Goal: Task Accomplishment & Management: Manage account settings

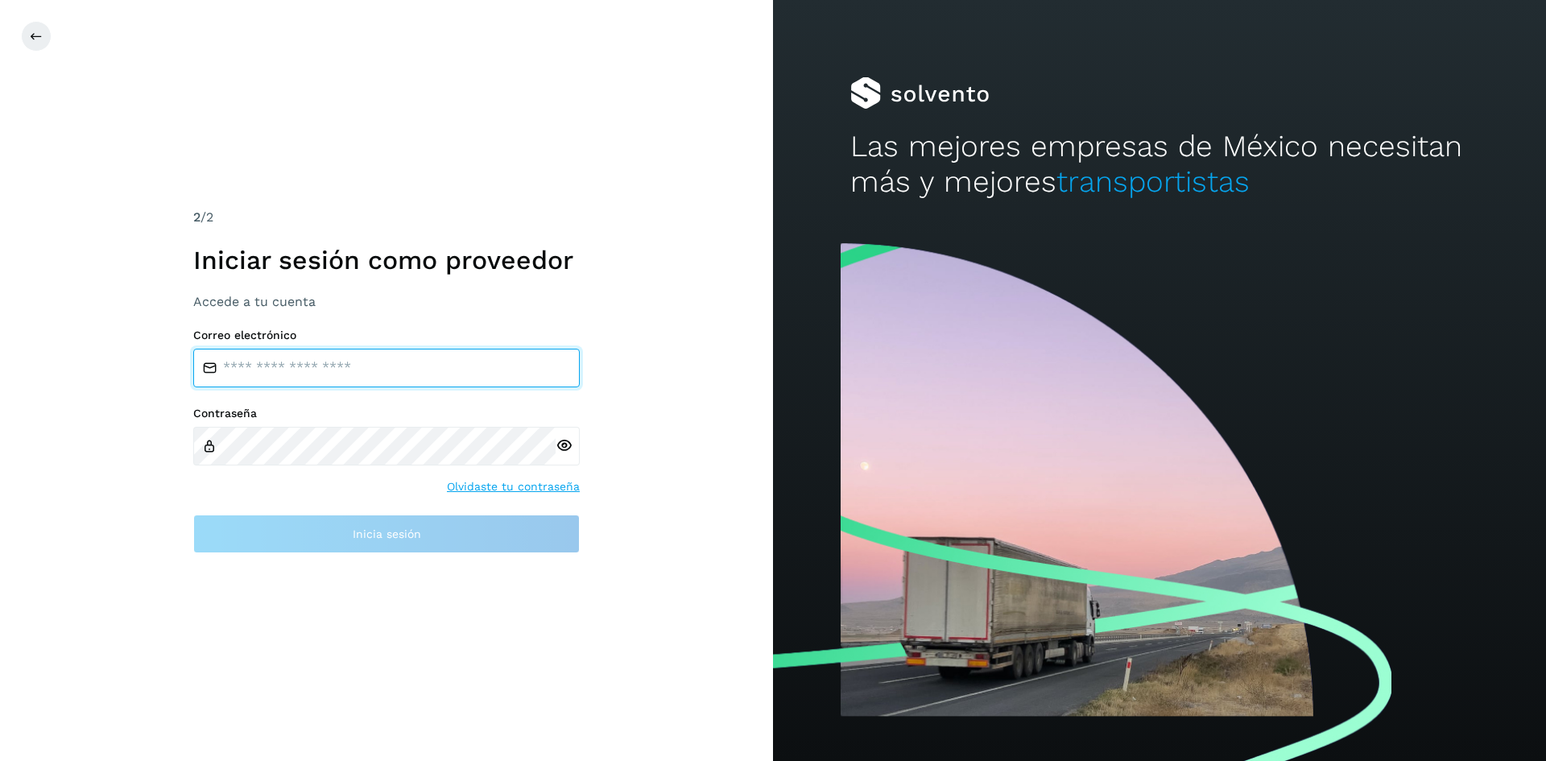
click at [342, 373] on input "email" at bounding box center [386, 368] width 386 height 39
type input "**********"
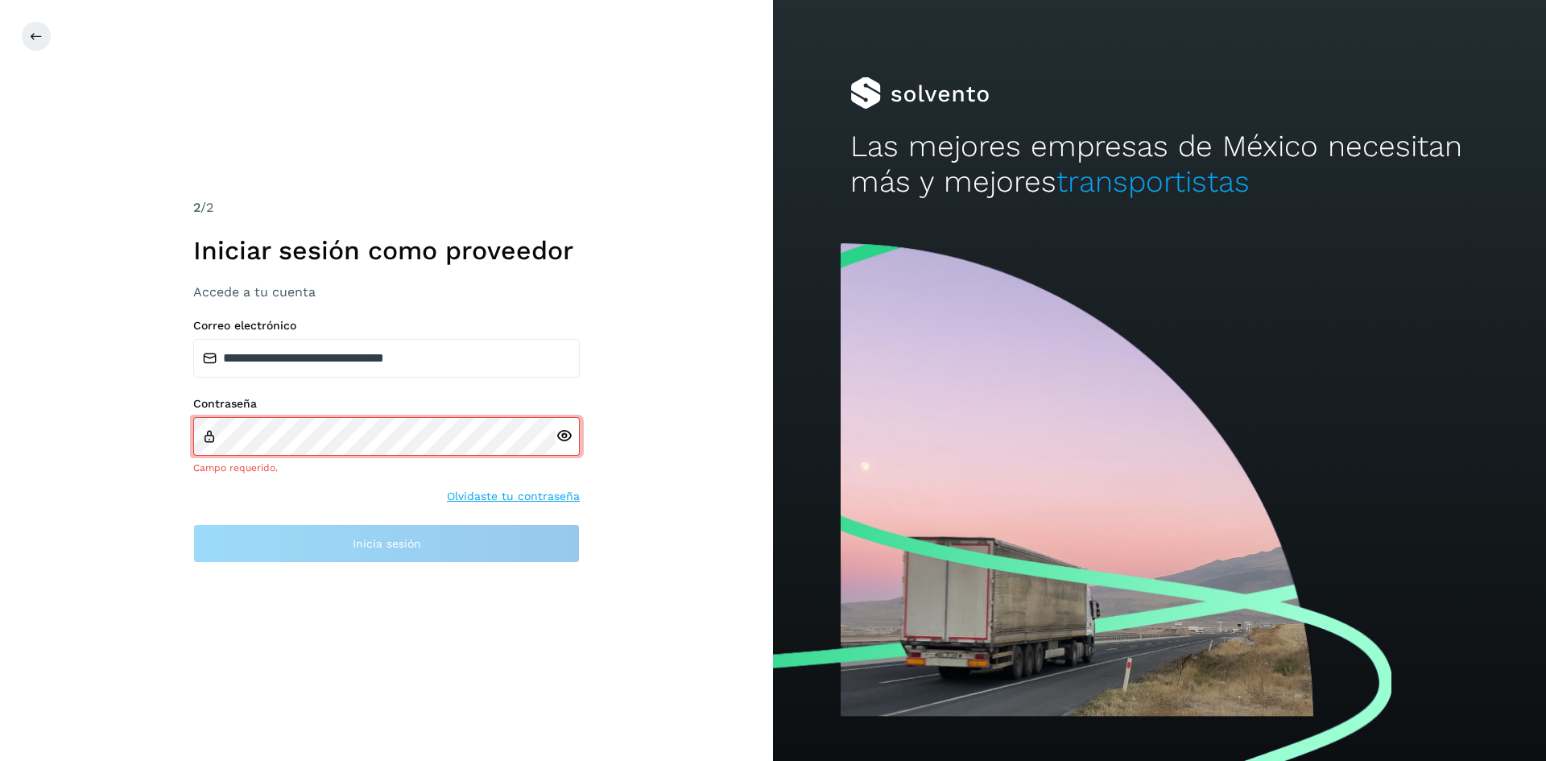
click at [564, 444] on icon at bounding box center [563, 435] width 17 height 17
click at [564, 442] on icon at bounding box center [563, 435] width 17 height 17
click at [559, 433] on icon at bounding box center [563, 435] width 17 height 17
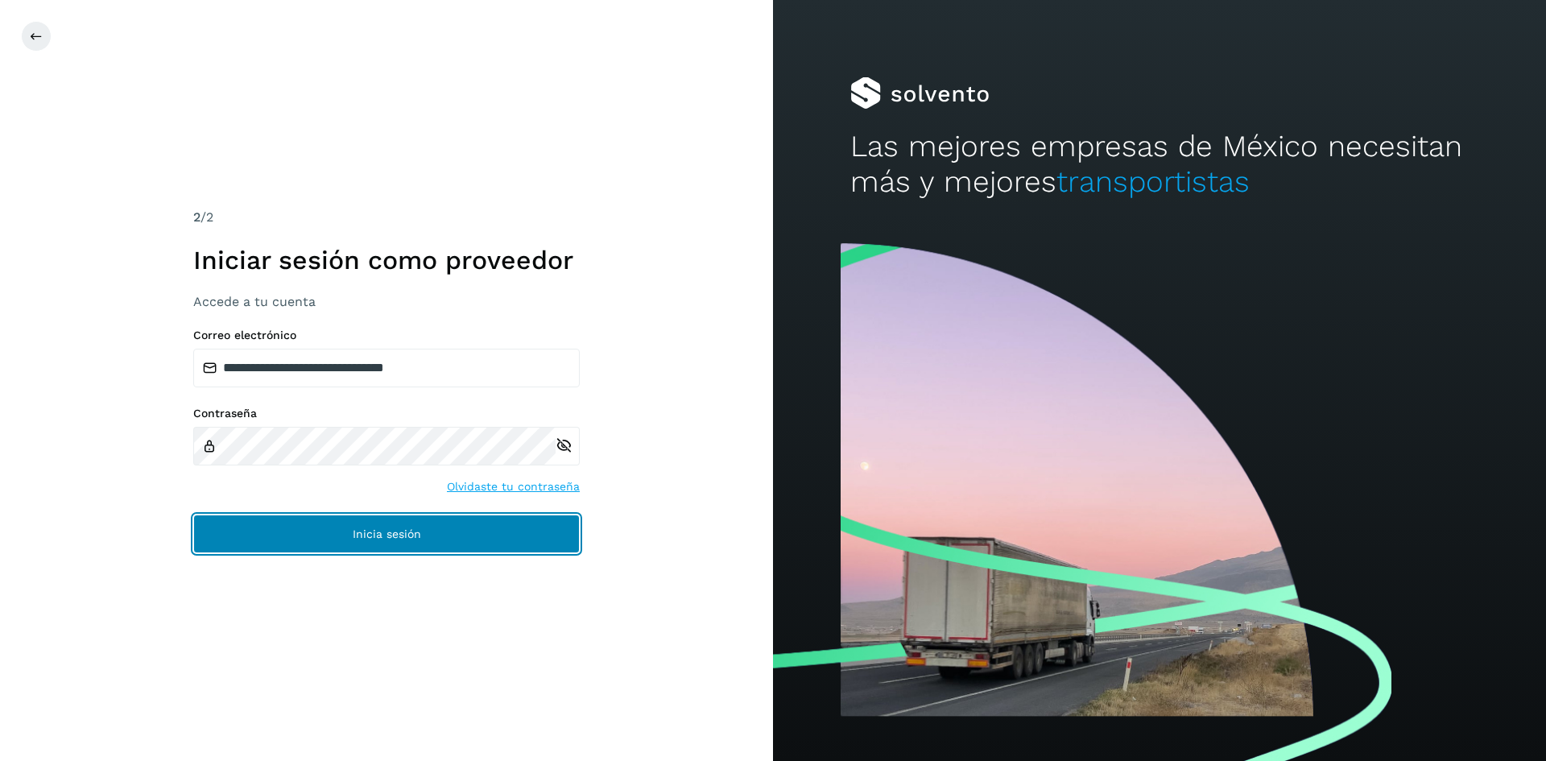
click at [384, 528] on span "Inicia sesión" at bounding box center [387, 533] width 68 height 11
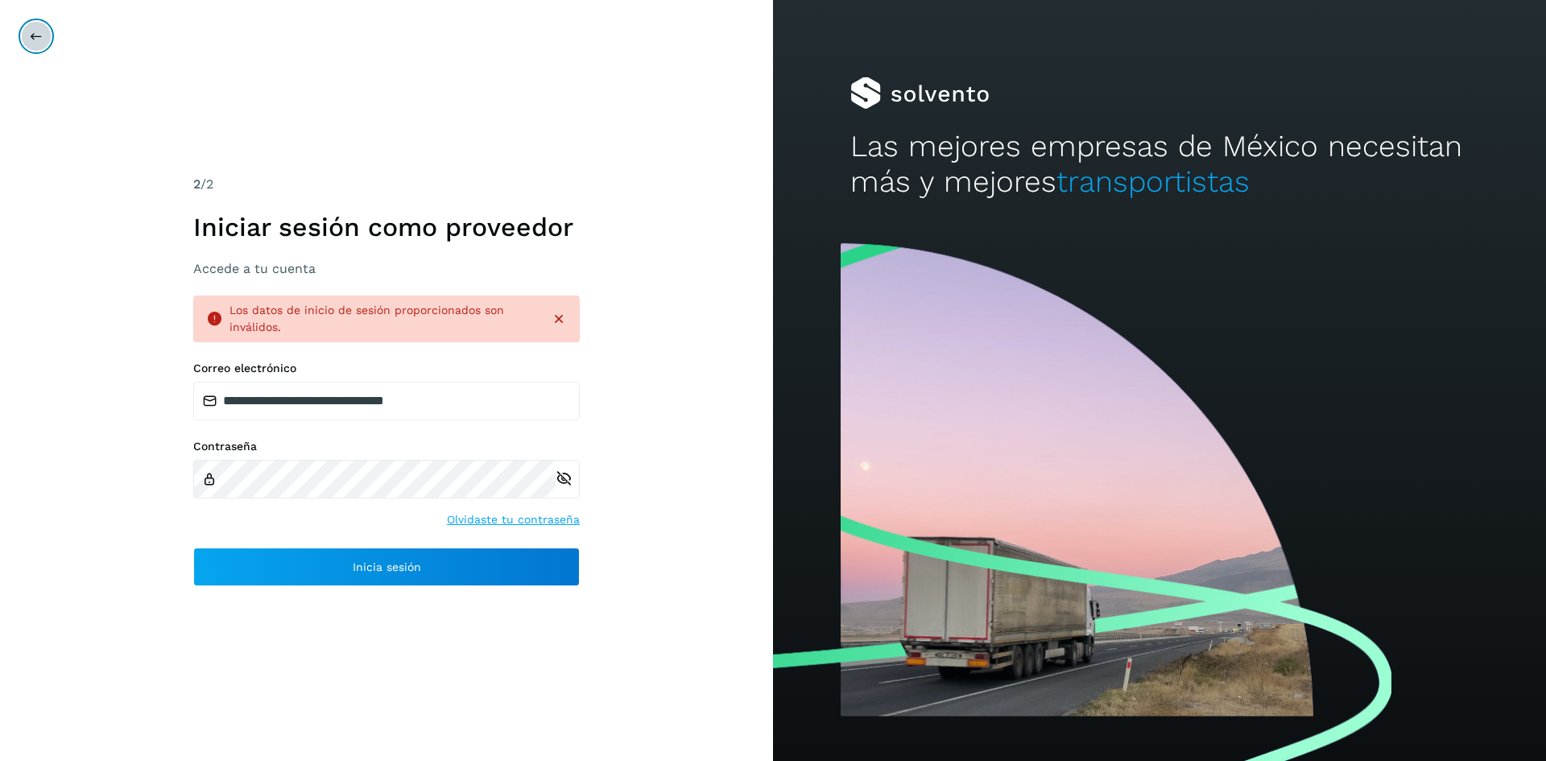
click at [22, 32] on button at bounding box center [36, 36] width 31 height 31
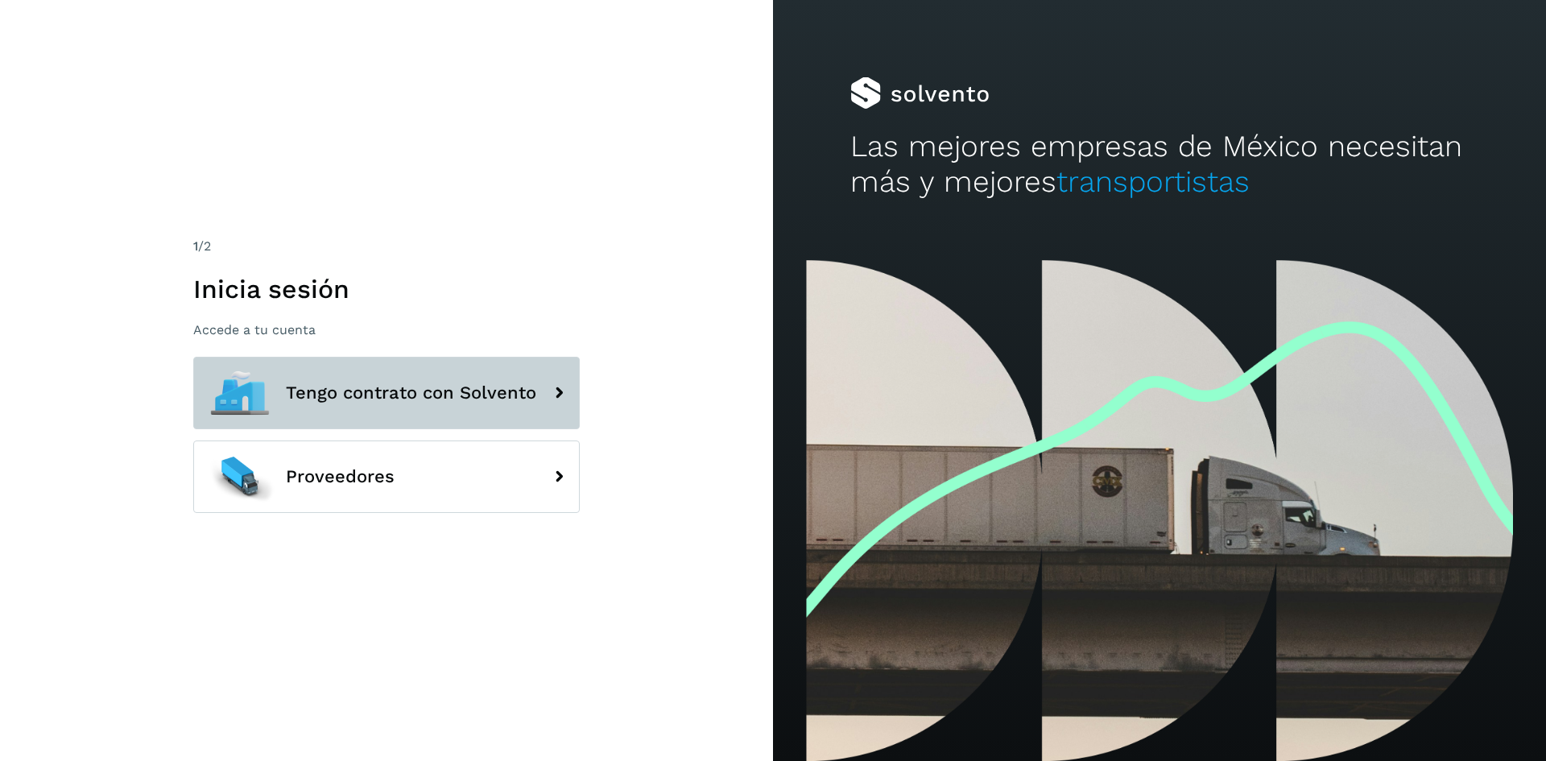
click at [544, 408] on icon at bounding box center [559, 393] width 32 height 32
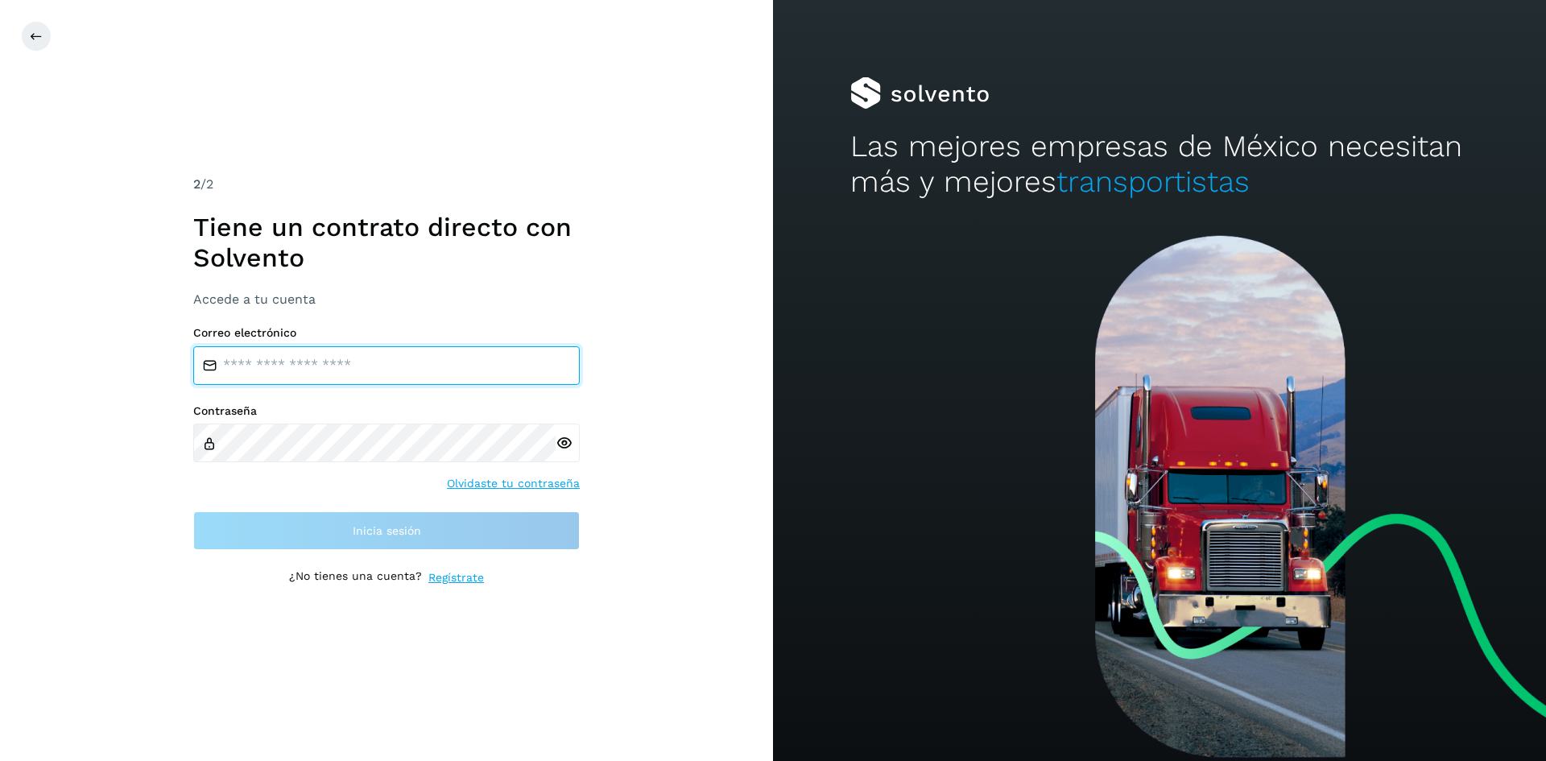
click at [357, 373] on input "email" at bounding box center [386, 365] width 386 height 39
type input "**********"
click at [568, 451] on div at bounding box center [567, 442] width 24 height 39
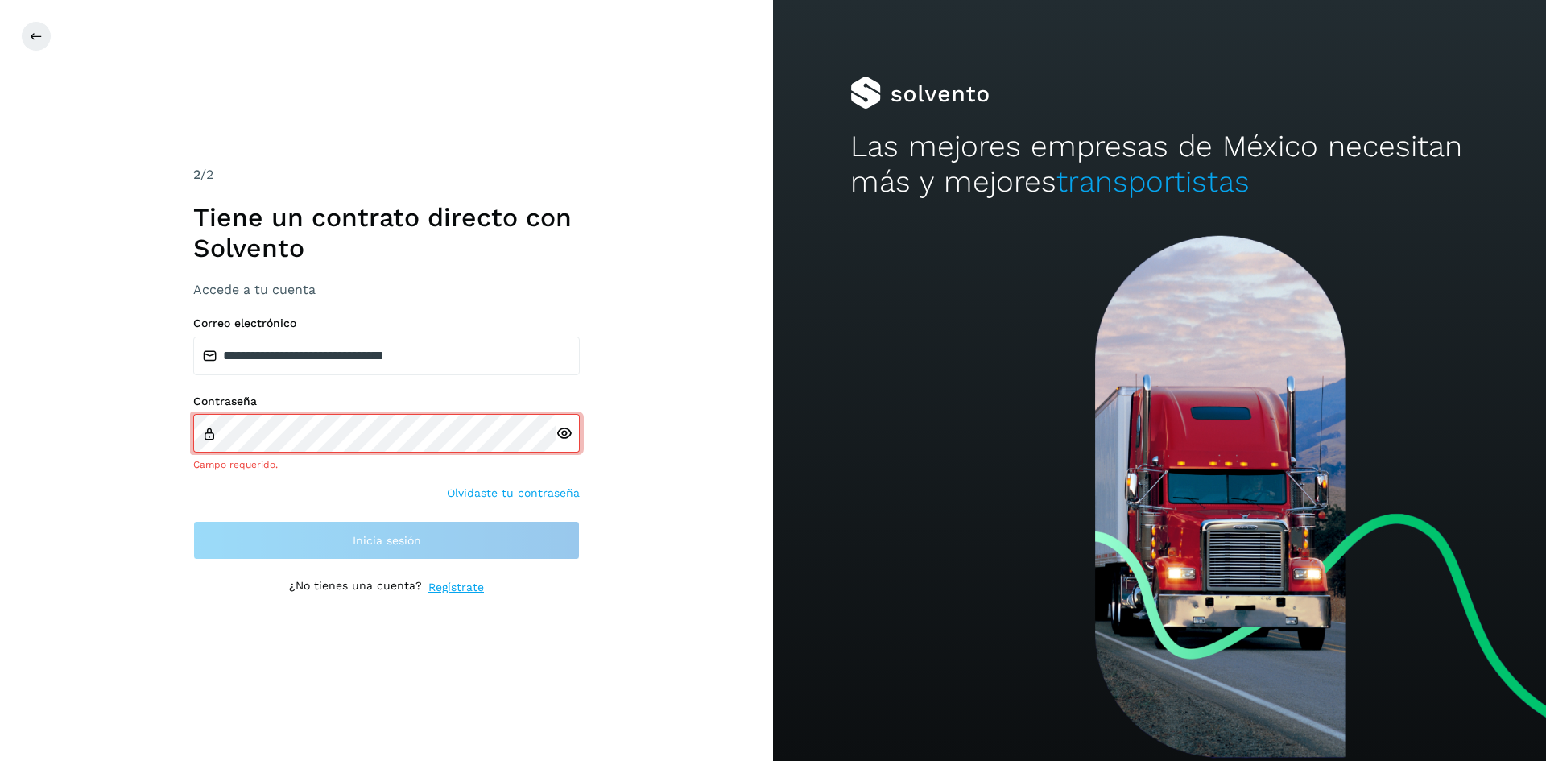
click at [565, 437] on icon at bounding box center [563, 433] width 17 height 17
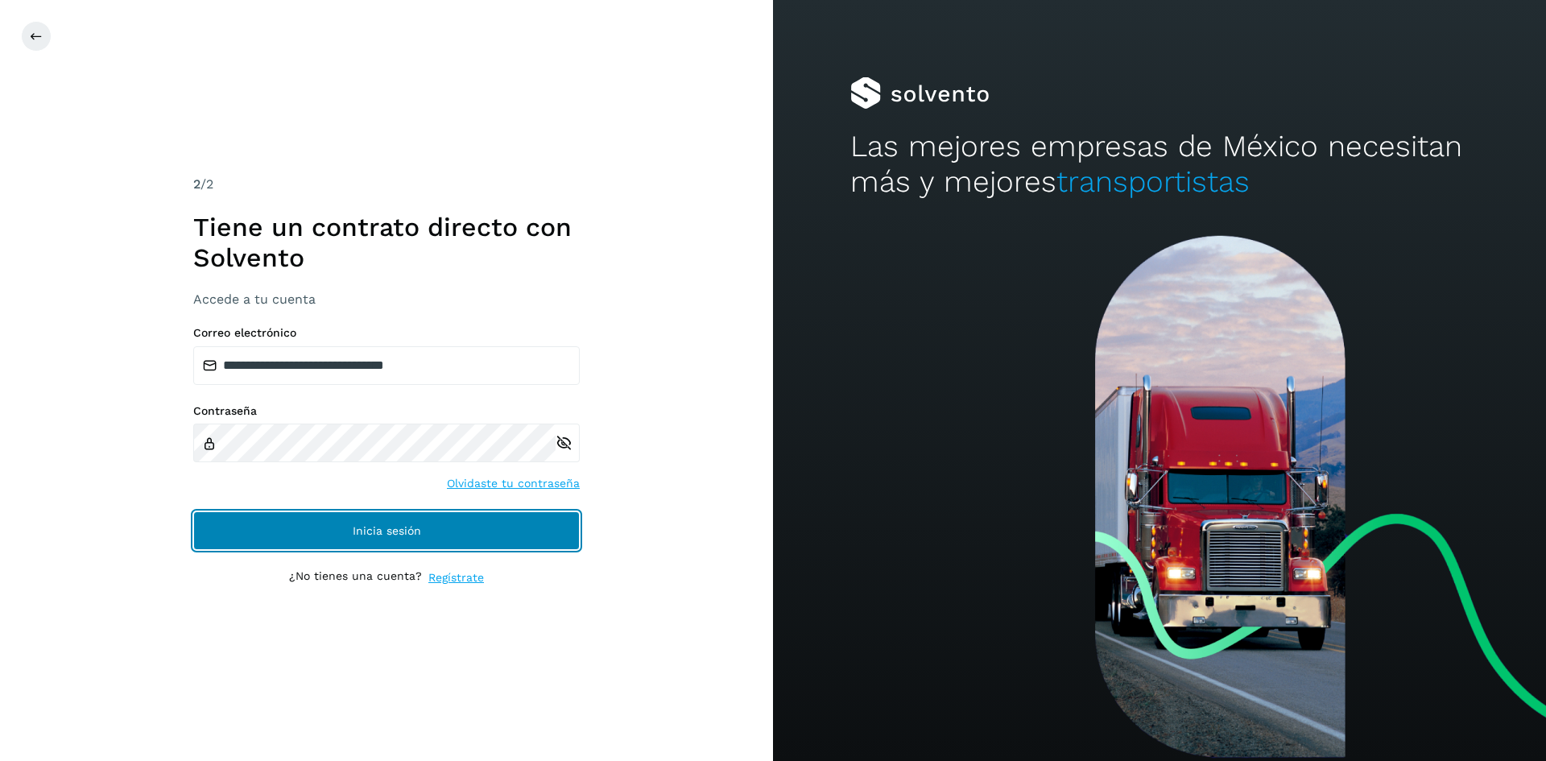
click at [434, 518] on button "Inicia sesión" at bounding box center [386, 530] width 386 height 39
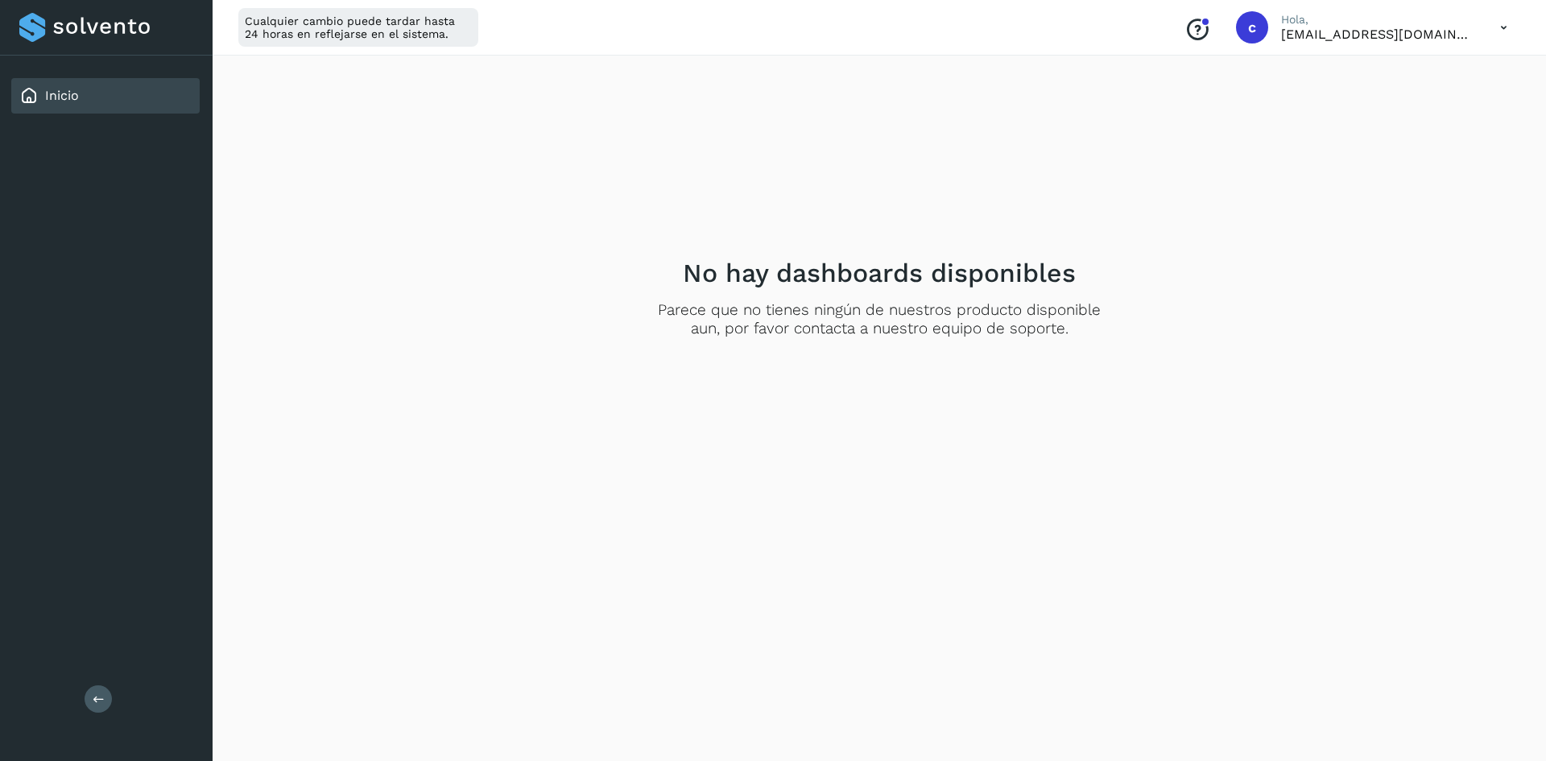
click at [72, 100] on link "Inicio" at bounding box center [62, 95] width 34 height 15
click at [1278, 32] on div "Conoce nuestros beneficios c Hola, [EMAIL_ADDRESS][DOMAIN_NAME]" at bounding box center [1345, 27] width 349 height 37
click at [1501, 27] on icon at bounding box center [1503, 27] width 33 height 33
click at [1439, 72] on div "Documentación" at bounding box center [1424, 72] width 192 height 31
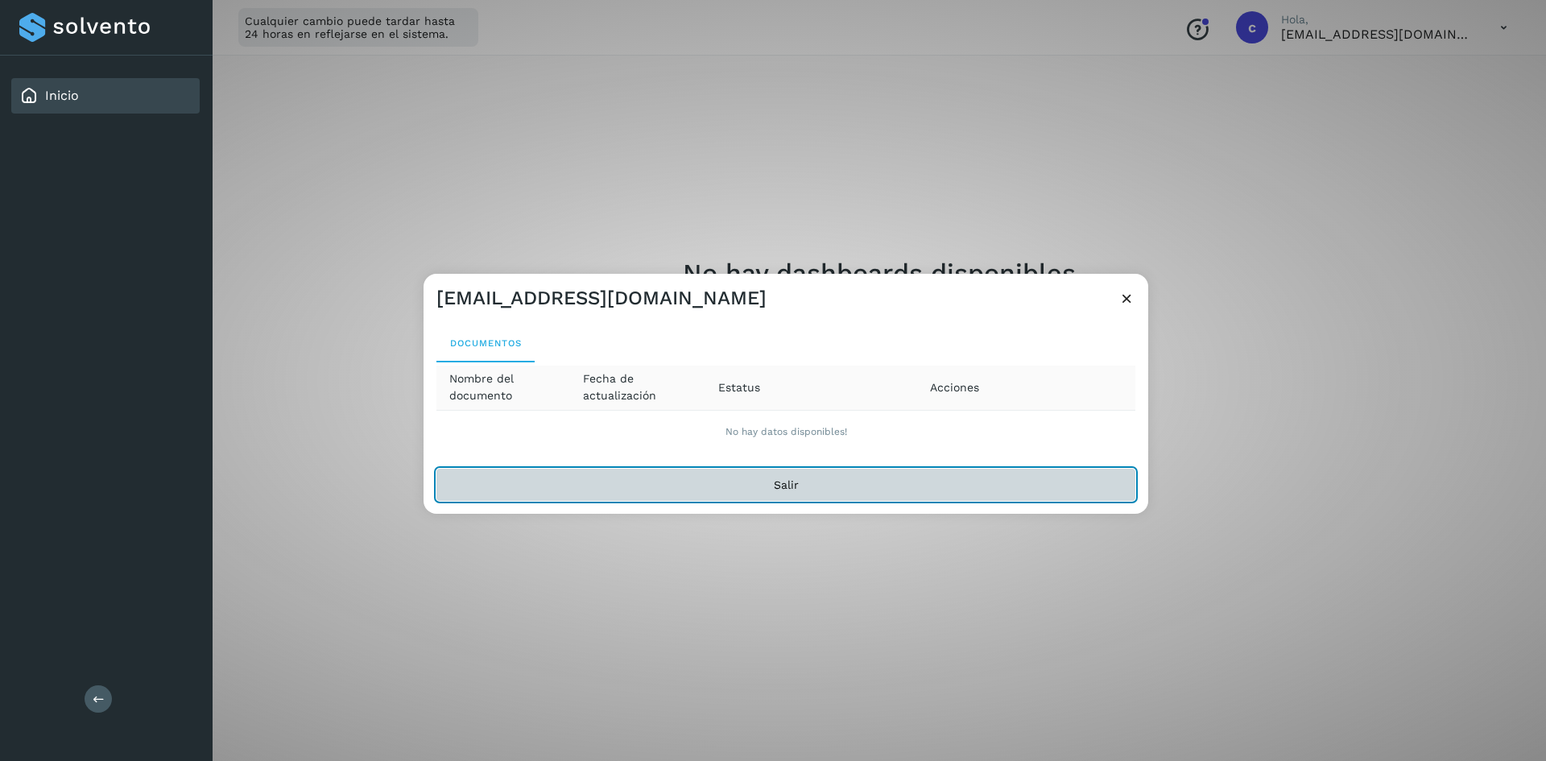
click at [780, 489] on button "Salir" at bounding box center [785, 485] width 699 height 32
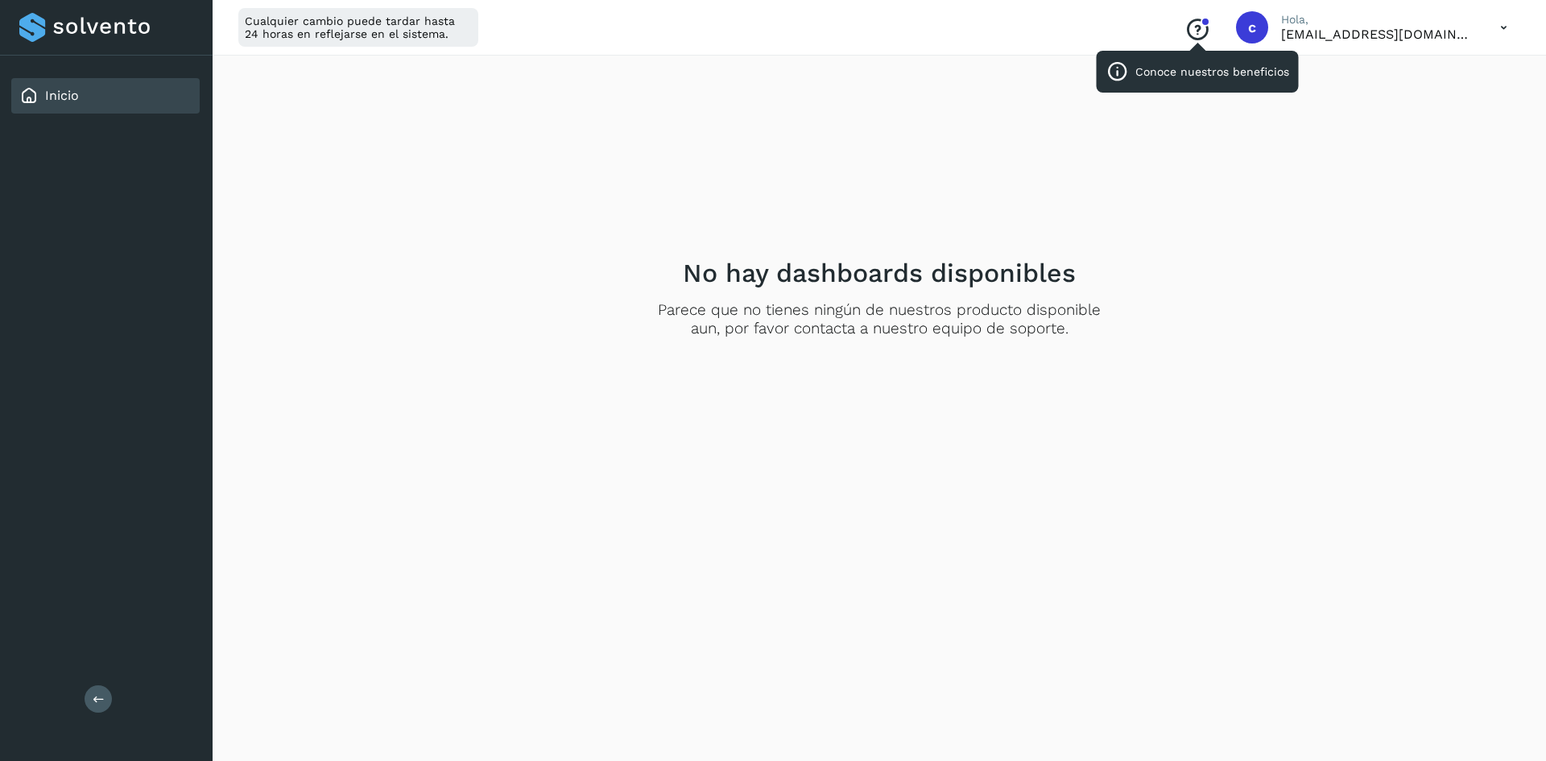
click at [1200, 25] on icon "Conoce nuestros beneficios" at bounding box center [1197, 30] width 26 height 26
click at [1425, 32] on p "[EMAIL_ADDRESS][DOMAIN_NAME]" at bounding box center [1377, 34] width 193 height 15
click at [1493, 33] on icon at bounding box center [1503, 27] width 33 height 33
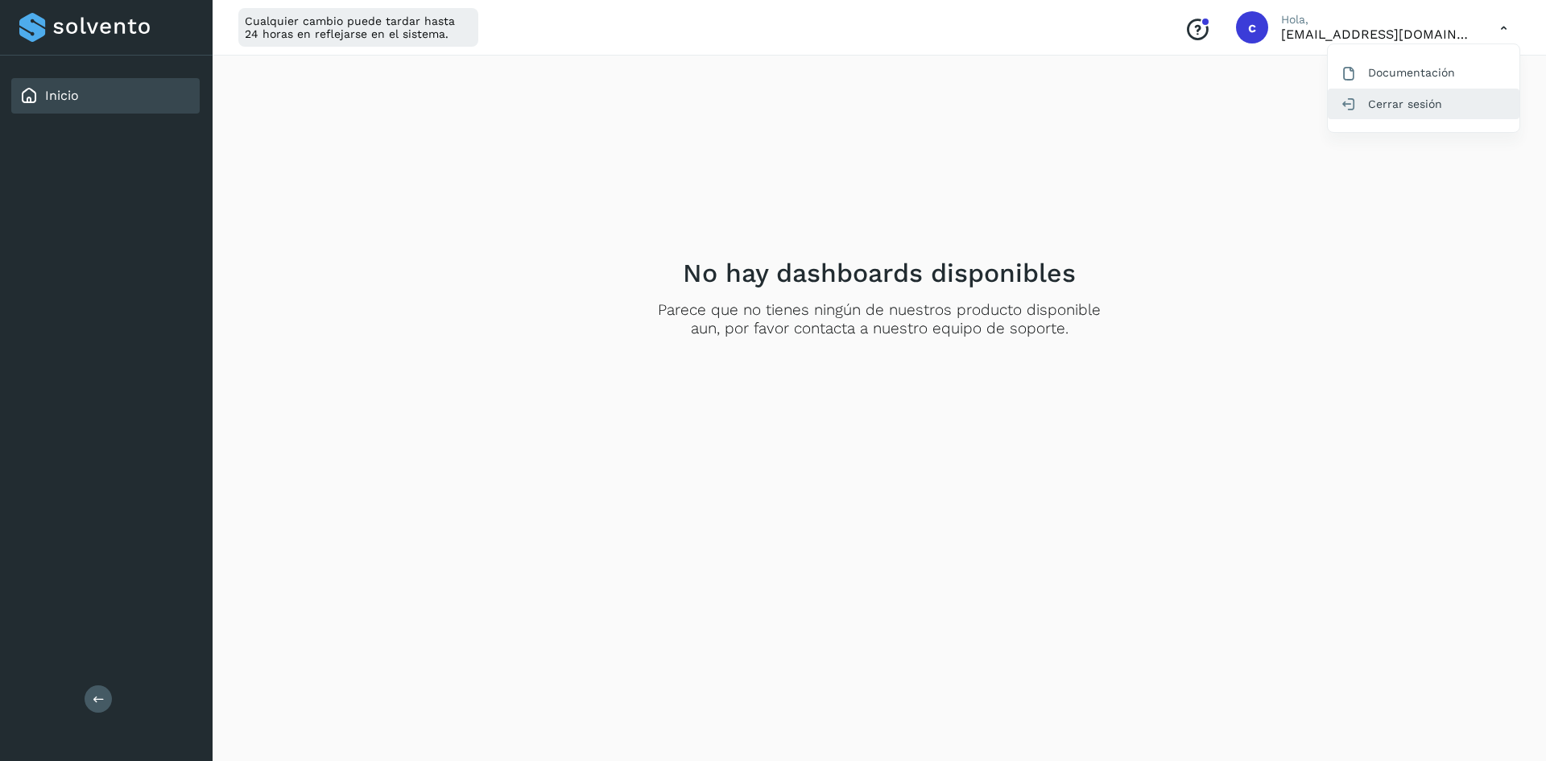
click at [1404, 97] on div "Cerrar sesión" at bounding box center [1424, 104] width 192 height 31
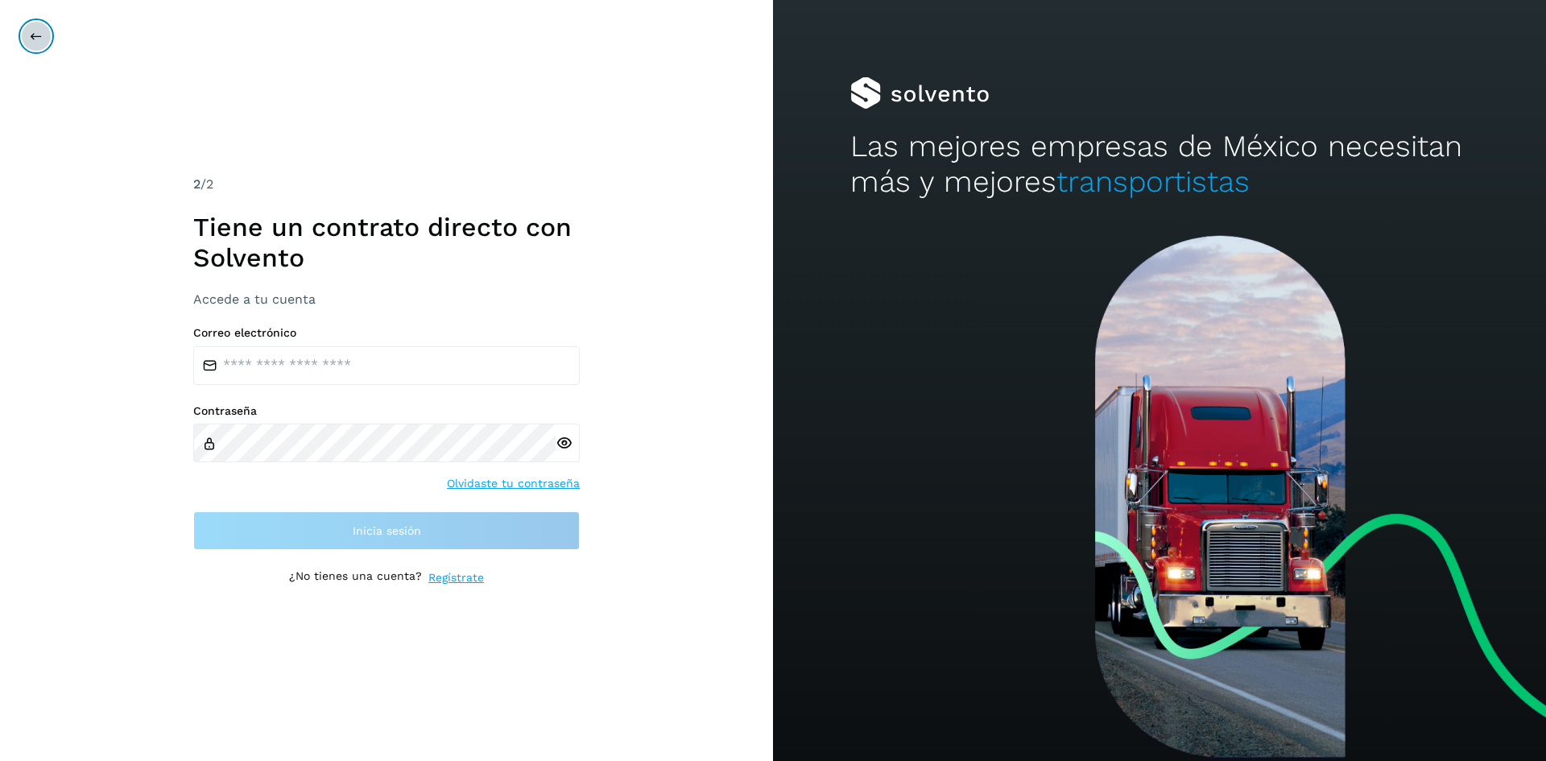
click at [35, 28] on button at bounding box center [36, 36] width 31 height 31
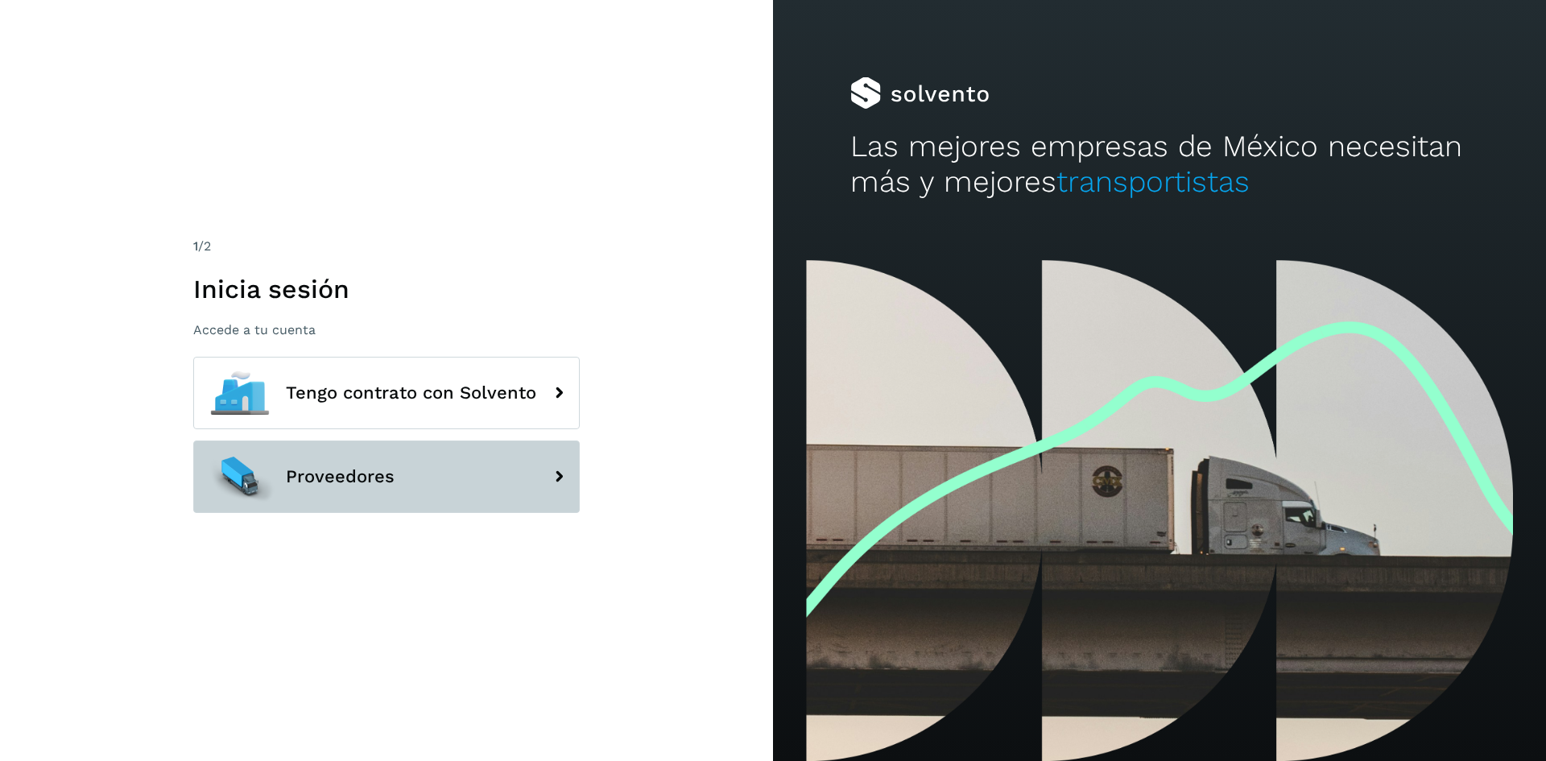
click at [378, 480] on span "Proveedores" at bounding box center [340, 476] width 109 height 19
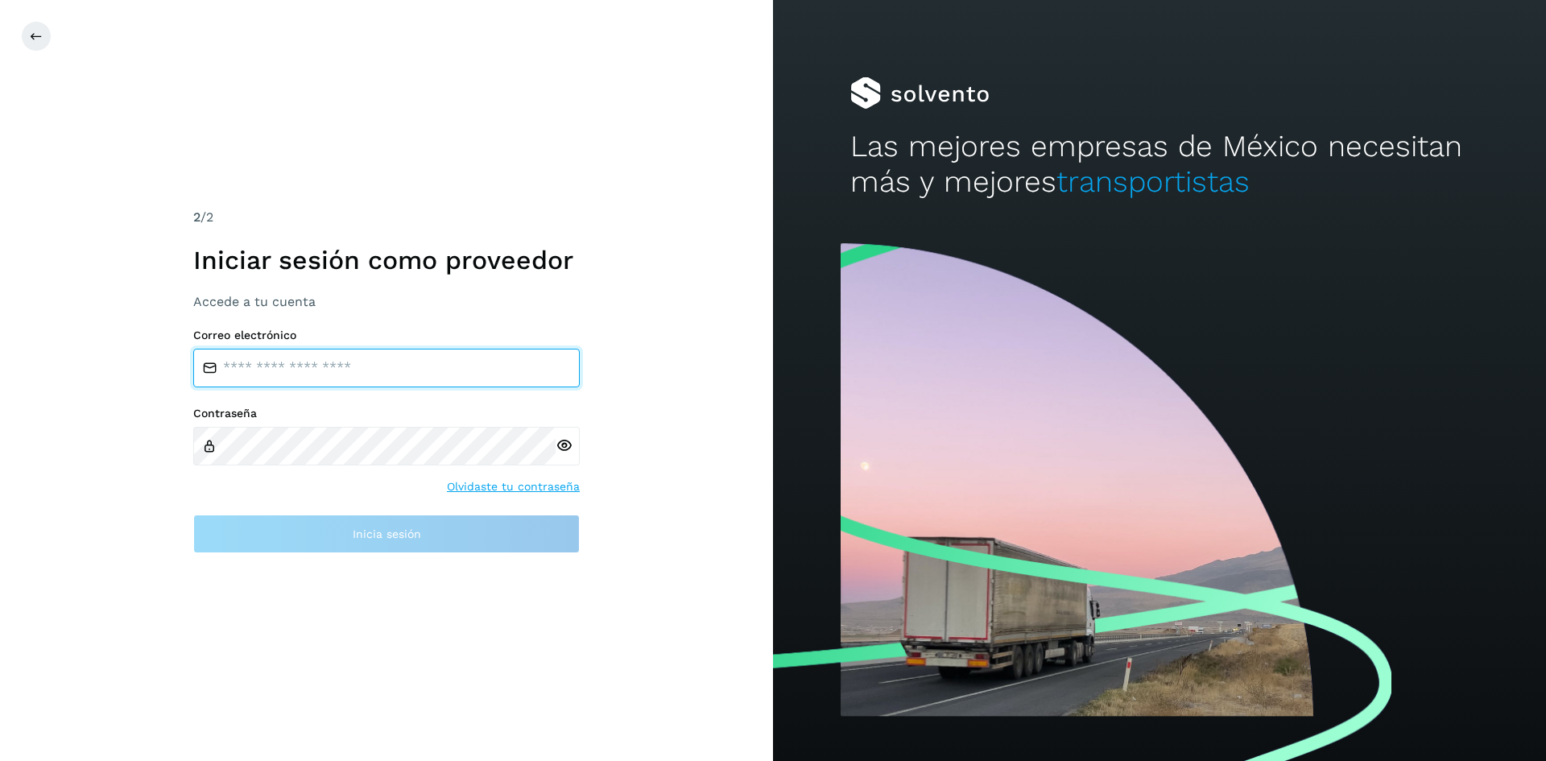
click at [416, 386] on input "email" at bounding box center [386, 368] width 386 height 39
type input "**********"
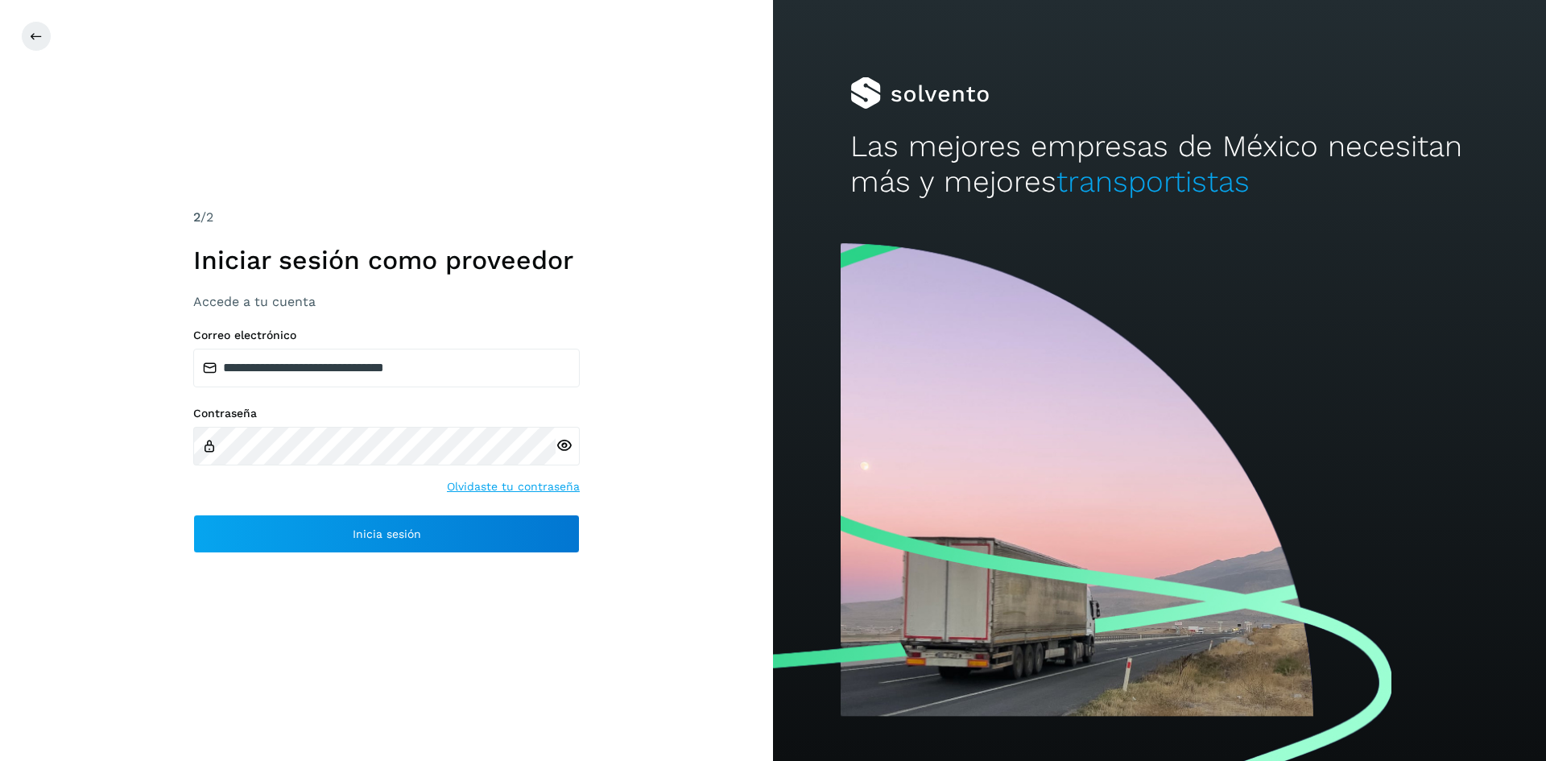
click at [564, 442] on icon at bounding box center [563, 445] width 17 height 17
click at [566, 441] on icon at bounding box center [563, 445] width 17 height 17
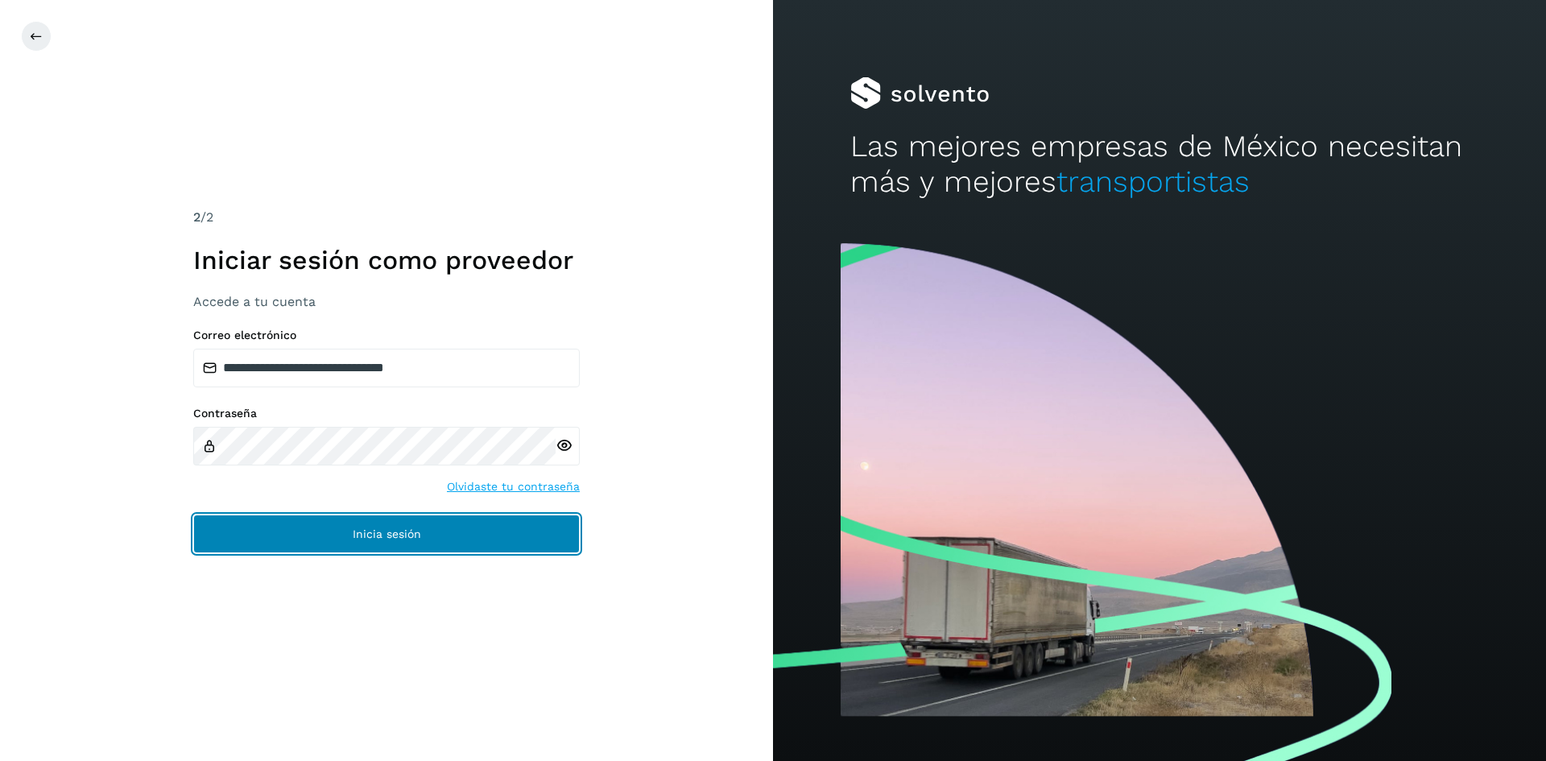
click at [475, 527] on button "Inicia sesión" at bounding box center [386, 533] width 386 height 39
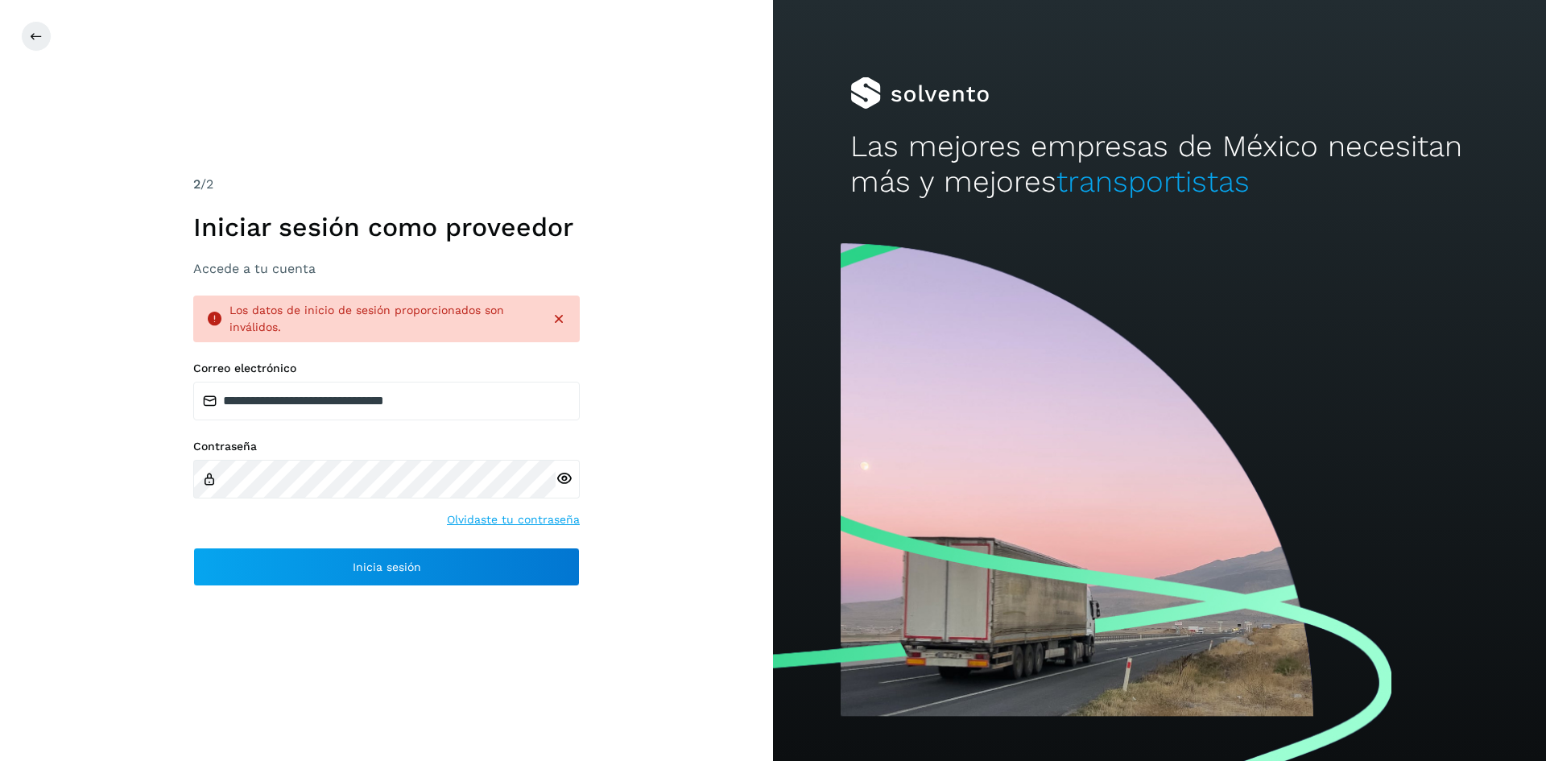
click at [385, 313] on div "Los datos de inicio de sesión proporcionados son inválidos." at bounding box center [383, 319] width 308 height 34
click at [506, 306] on div "Los datos de inicio de sesión proporcionados son inválidos." at bounding box center [383, 319] width 308 height 34
click at [500, 313] on div "Los datos de inicio de sesión proporcionados son inválidos." at bounding box center [383, 319] width 308 height 34
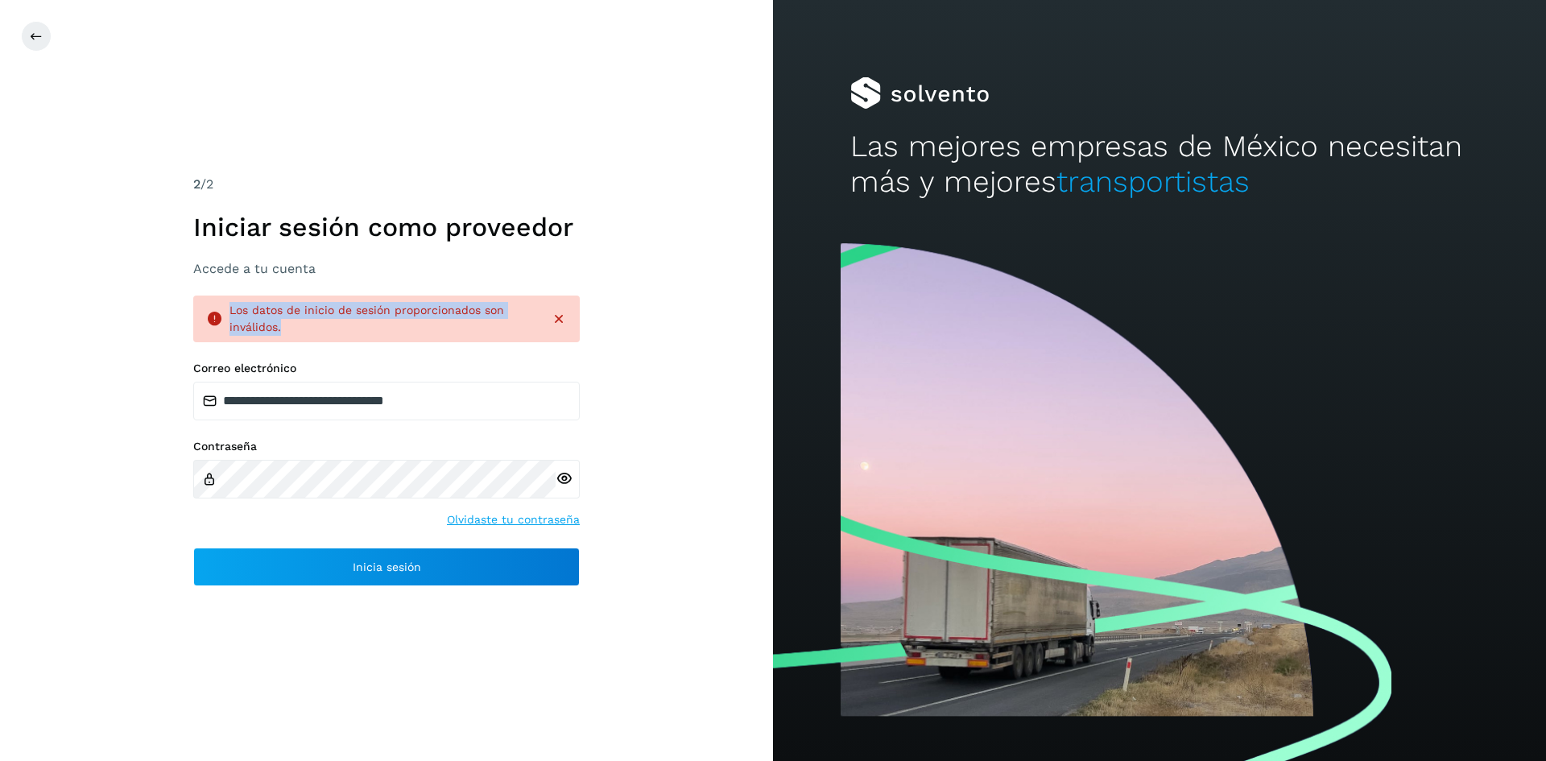
click at [500, 313] on div "Los datos de inicio de sesión proporcionados son inválidos." at bounding box center [383, 319] width 308 height 34
click at [720, 375] on div "**********" at bounding box center [386, 380] width 773 height 761
click at [539, 519] on link "Olvidaste tu contraseña" at bounding box center [513, 519] width 133 height 17
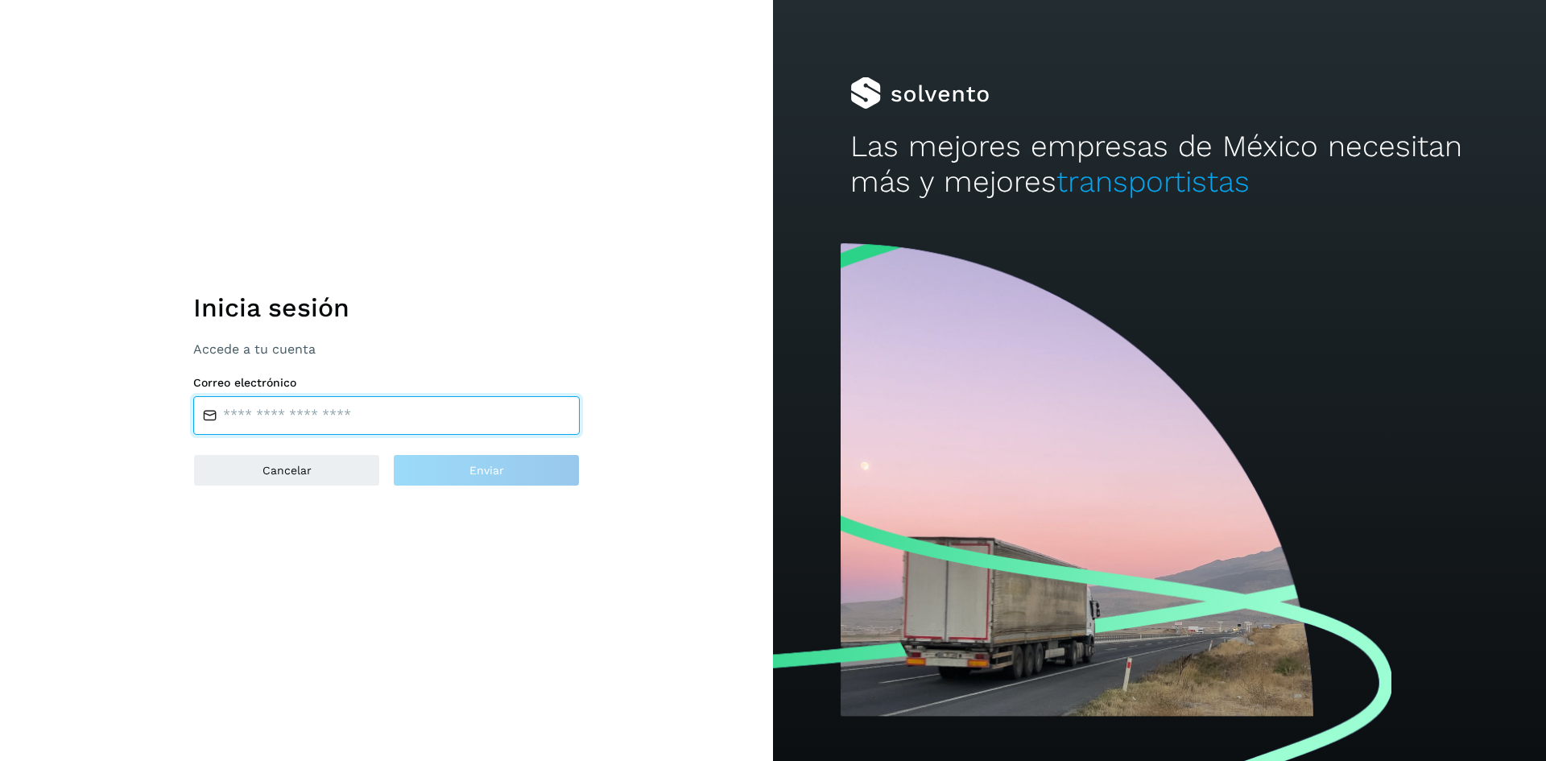
click at [364, 411] on input "email" at bounding box center [386, 415] width 386 height 39
type input "**********"
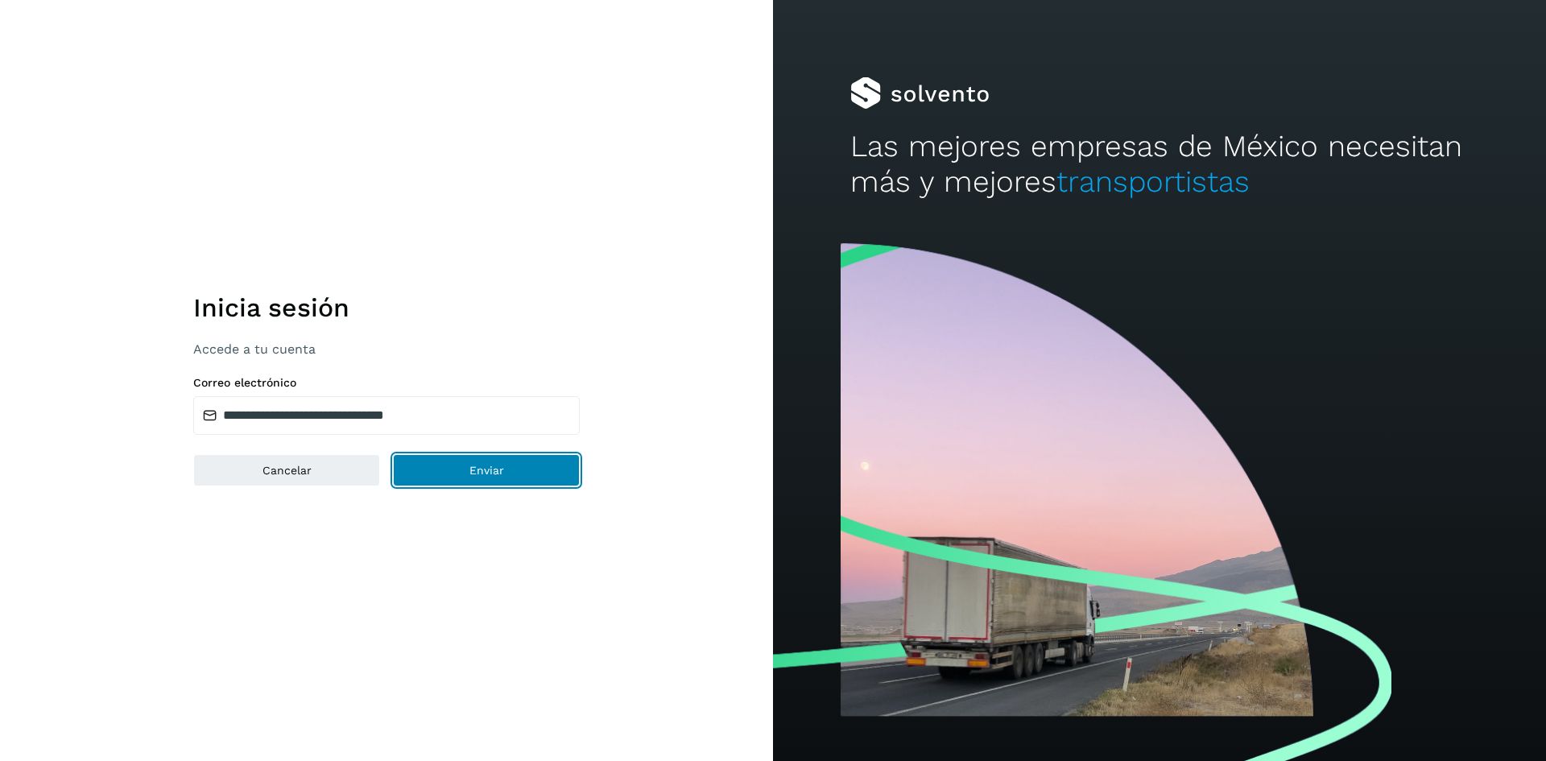
click at [481, 479] on button "Enviar" at bounding box center [486, 470] width 187 height 32
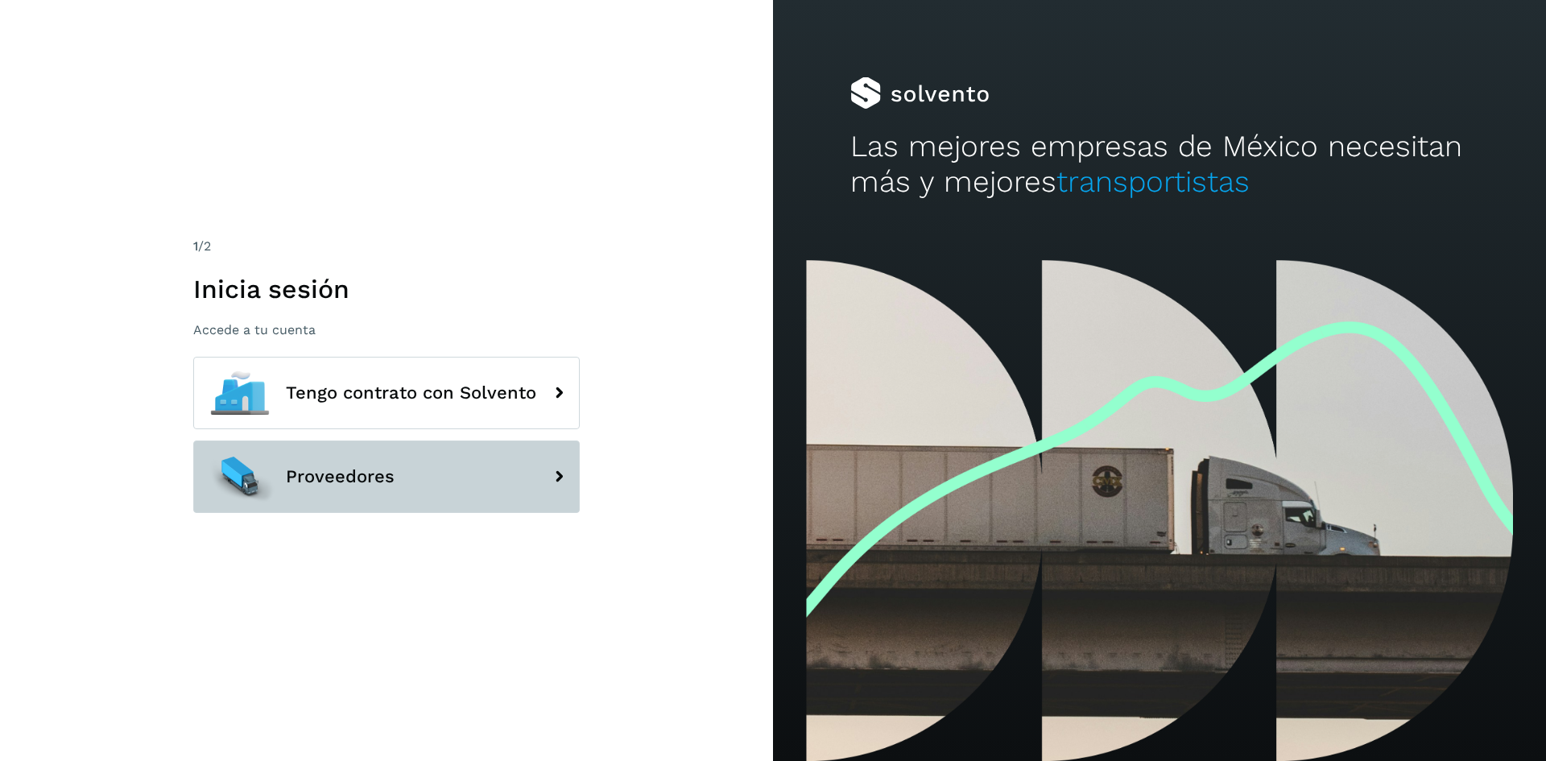
click at [382, 488] on button "Proveedores" at bounding box center [386, 476] width 386 height 72
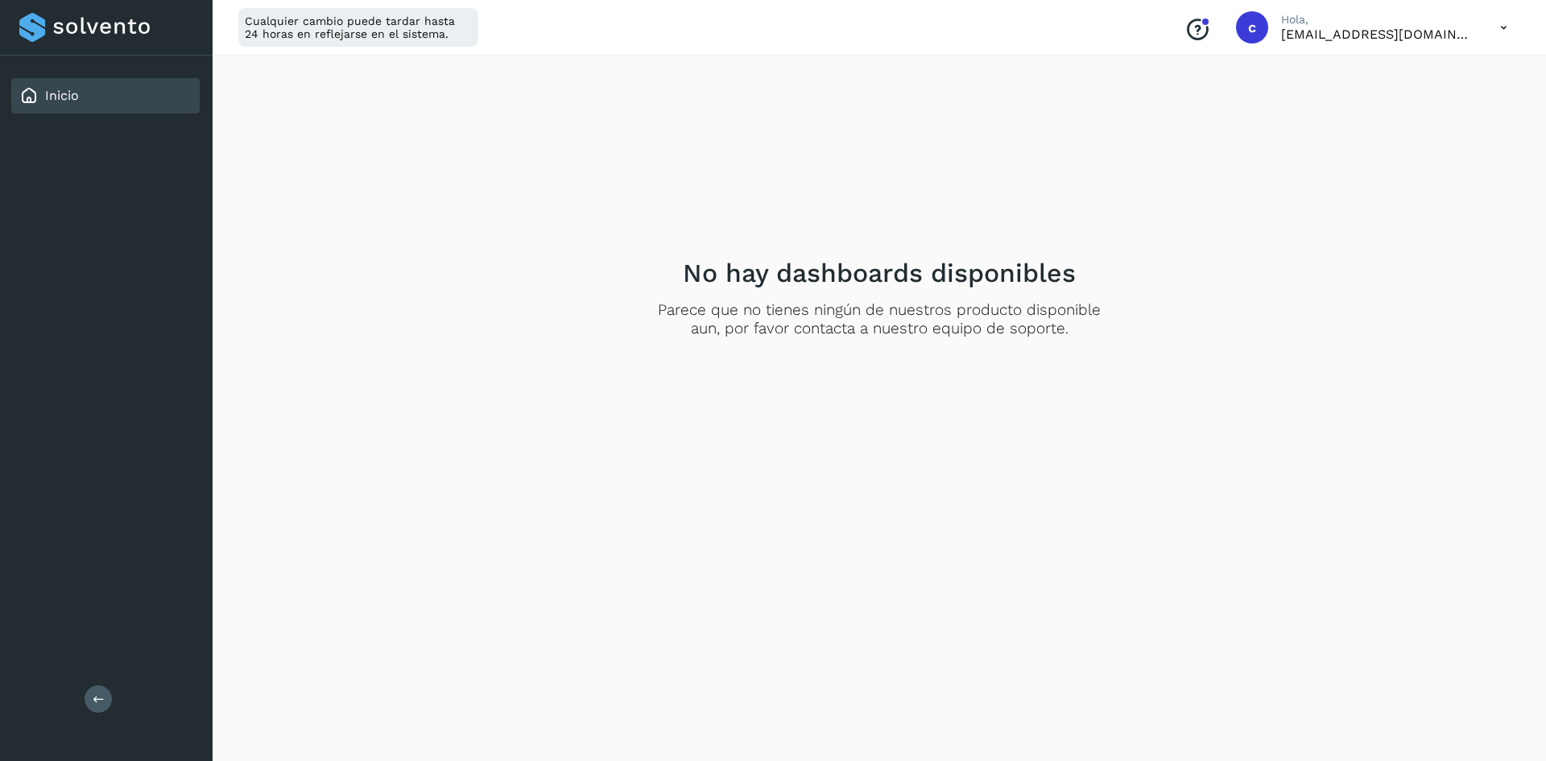
click at [555, 477] on div "No hay dashboards disponibles Parece que no tienes ningún de nuestros producto …" at bounding box center [879, 297] width 1295 height 456
